Goal: Communication & Community: Participate in discussion

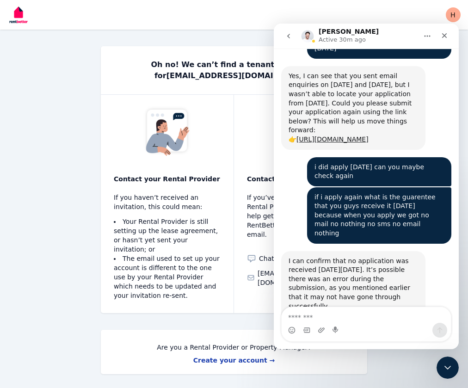
scroll to position [2676, 0]
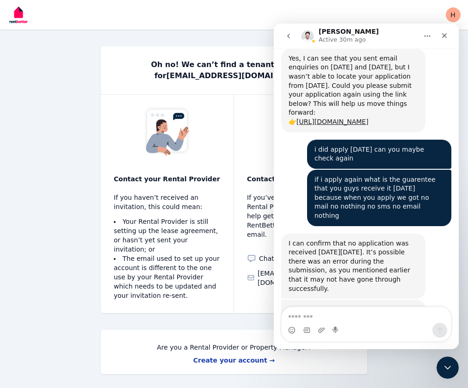
click at [257, 249] on div "Contact RentBetter support If you’ve tried speaking to your Rental Provider but…" at bounding box center [300, 204] width 133 height 218
click at [234, 250] on div "Contact RentBetter support If you’ve tried speaking to your Rental Provider but…" at bounding box center [300, 204] width 133 height 218
click at [442, 32] on icon "Close" at bounding box center [443, 35] width 7 height 7
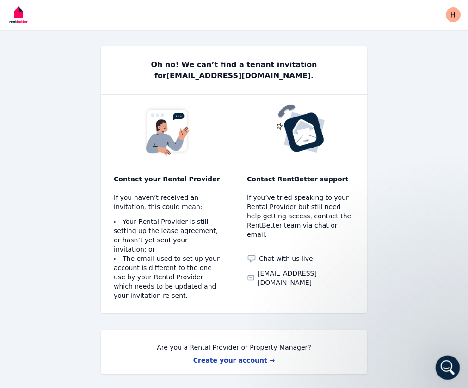
click at [449, 371] on icon "Open Intercom Messenger" at bounding box center [446, 366] width 15 height 15
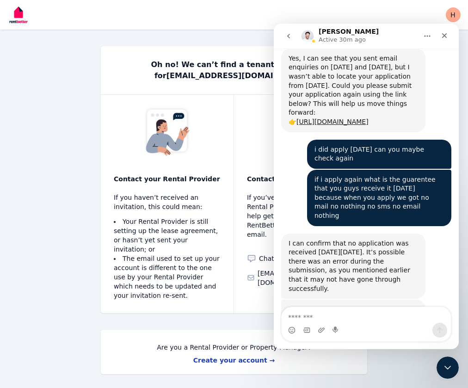
click at [425, 37] on icon "Home" at bounding box center [426, 35] width 7 height 7
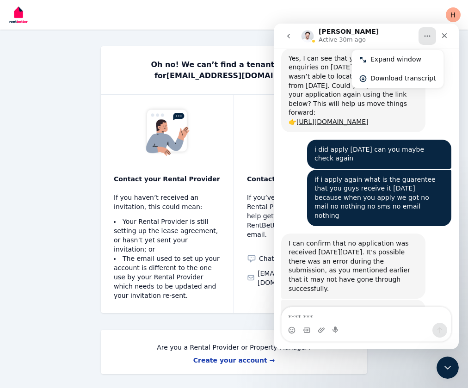
click at [425, 37] on icon "Home" at bounding box center [426, 35] width 7 height 7
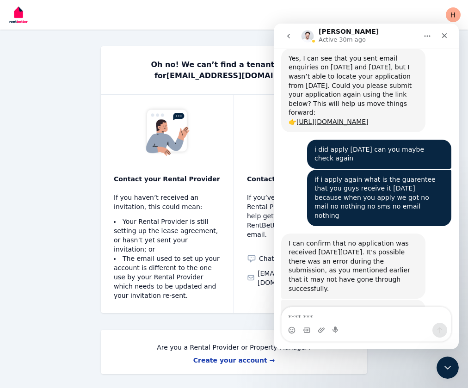
click at [194, 37] on div "Oh no! We can’t find a tenant invitation for [EMAIL_ADDRESS][DOMAIN_NAME] . Con…" at bounding box center [234, 194] width 468 height 388
click at [301, 354] on div "can you hold on for 10 minutes im going to apply again so can you check then if…" at bounding box center [366, 377] width 170 height 46
click at [427, 33] on icon "Home" at bounding box center [426, 35] width 7 height 7
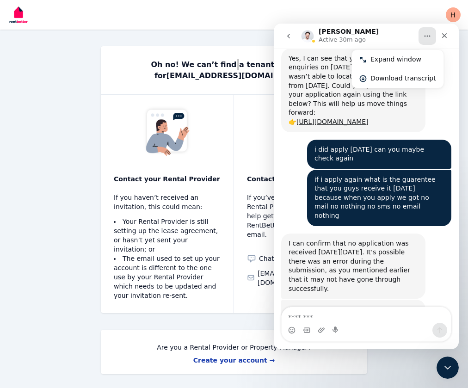
click at [427, 33] on icon "Home" at bounding box center [426, 35] width 7 height 7
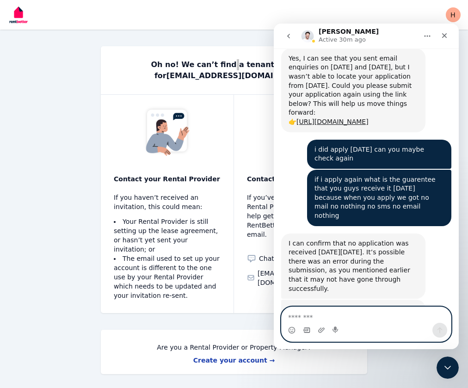
click at [303, 328] on icon "Gif picker" at bounding box center [306, 329] width 7 height 7
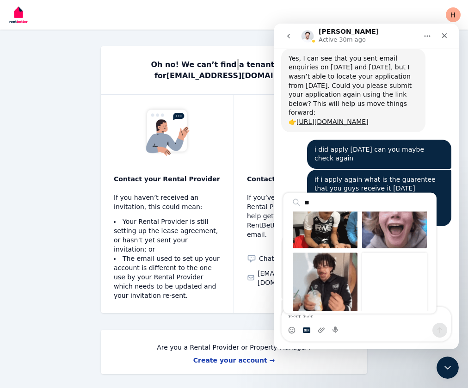
scroll to position [0, 0]
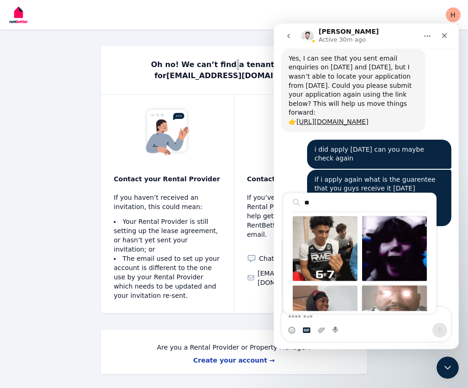
type input "*"
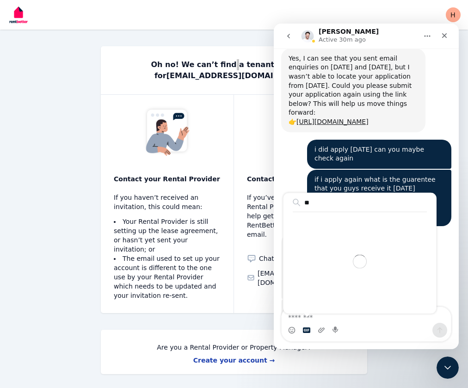
type input "*"
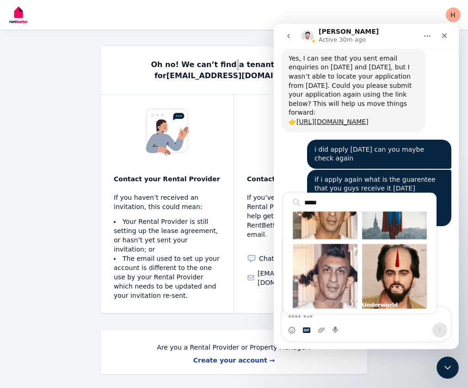
type input "*****"
click at [371, 320] on textarea "Message…" at bounding box center [365, 315] width 169 height 16
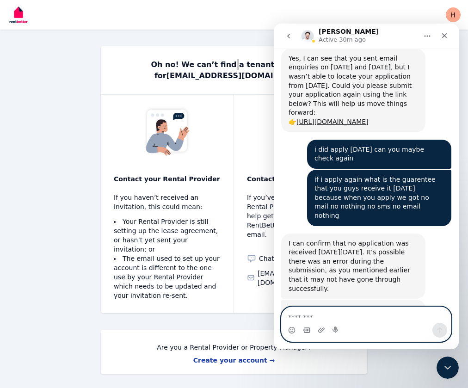
click at [304, 329] on icon "Gif picker" at bounding box center [306, 329] width 7 height 7
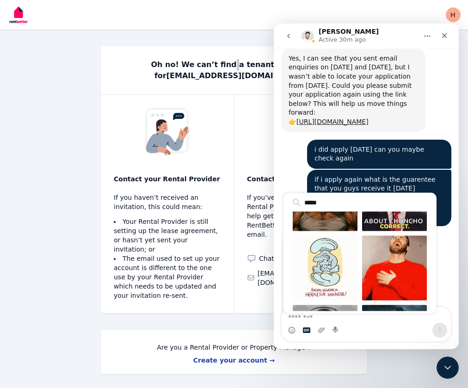
scroll to position [538, 0]
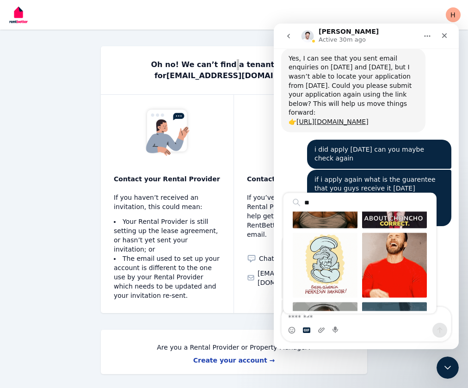
type input "*"
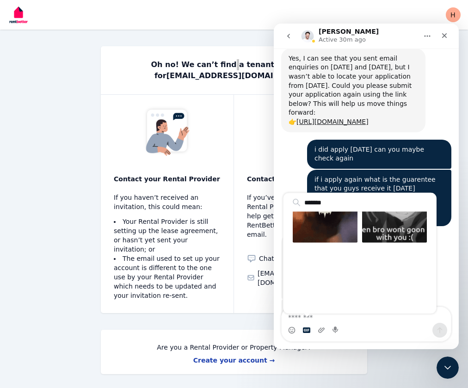
scroll to position [176, 0]
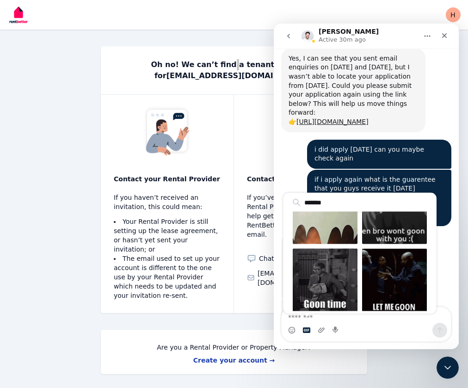
type input "*******"
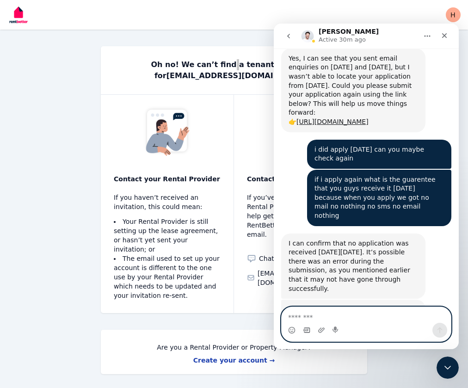
click at [368, 320] on textarea "Message…" at bounding box center [365, 315] width 169 height 16
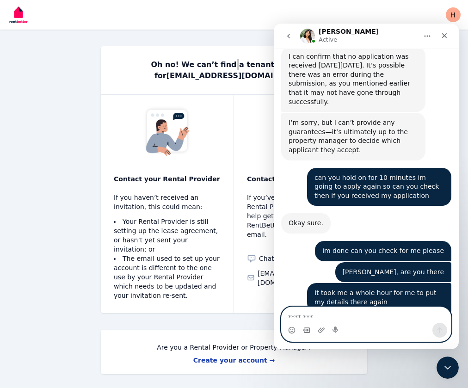
scroll to position [2882, 0]
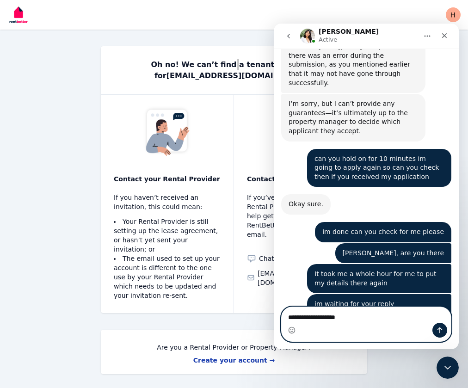
type textarea "**********"
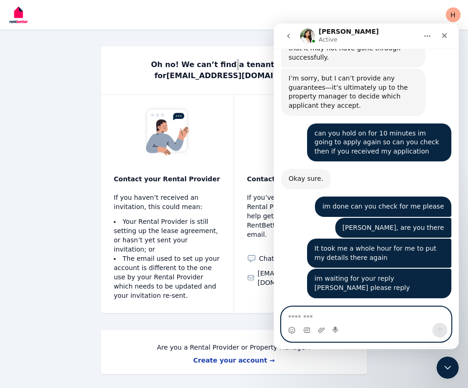
scroll to position [2910, 0]
